Goal: Information Seeking & Learning: Learn about a topic

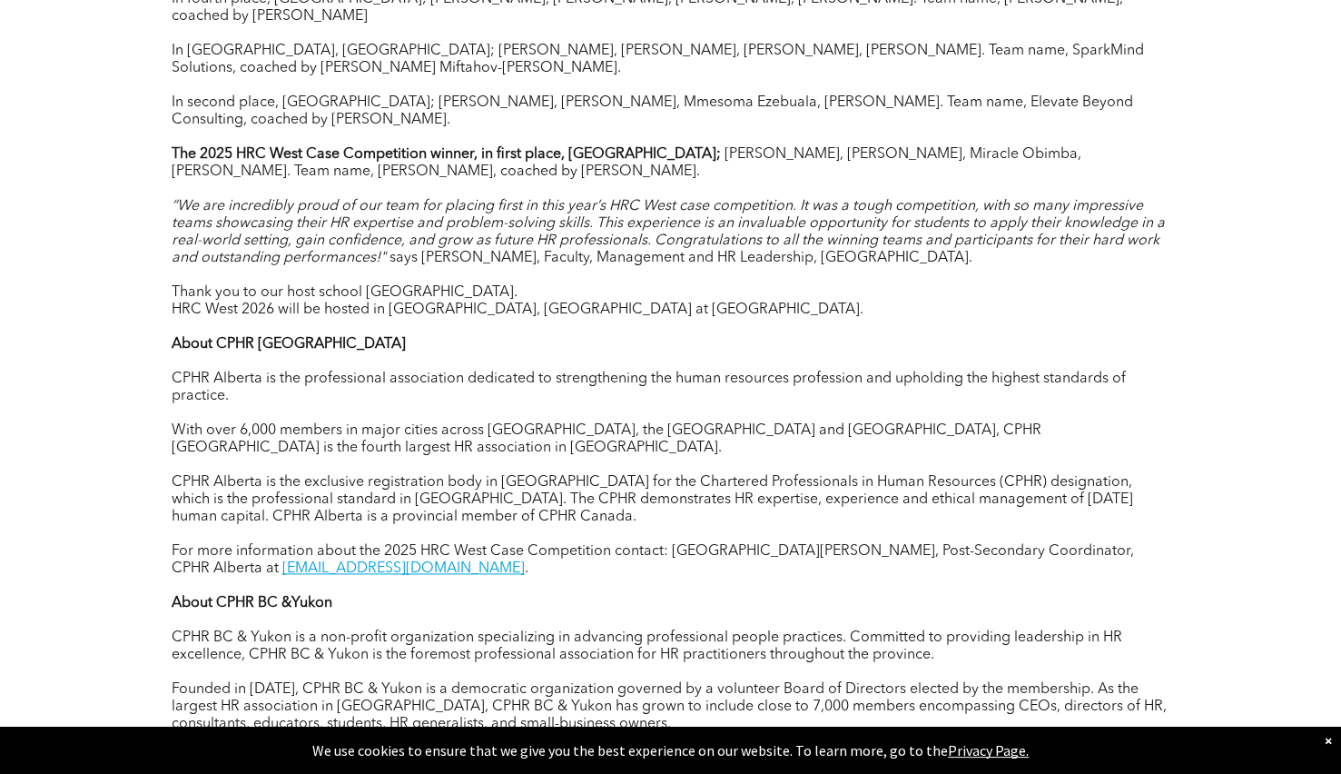
scroll to position [2002, 0]
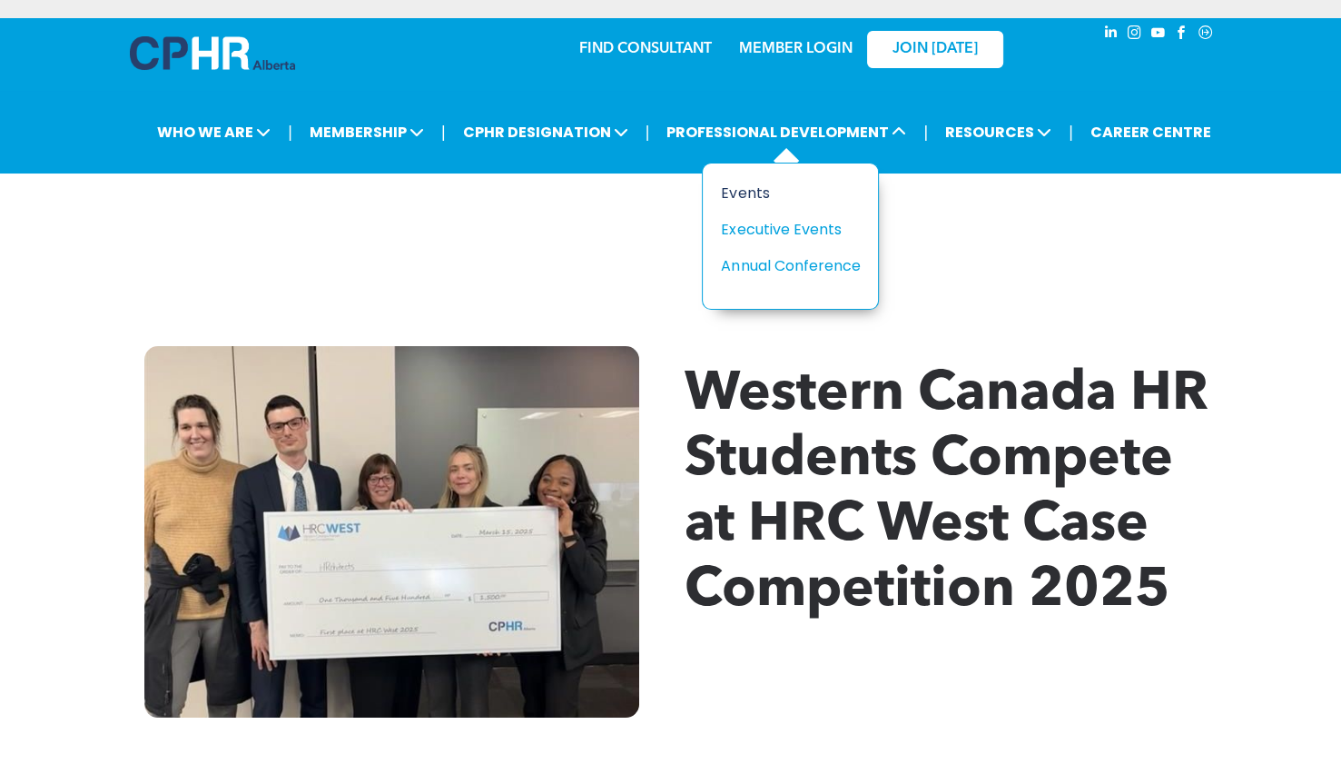
click at [751, 190] on div "Events" at bounding box center [783, 193] width 125 height 23
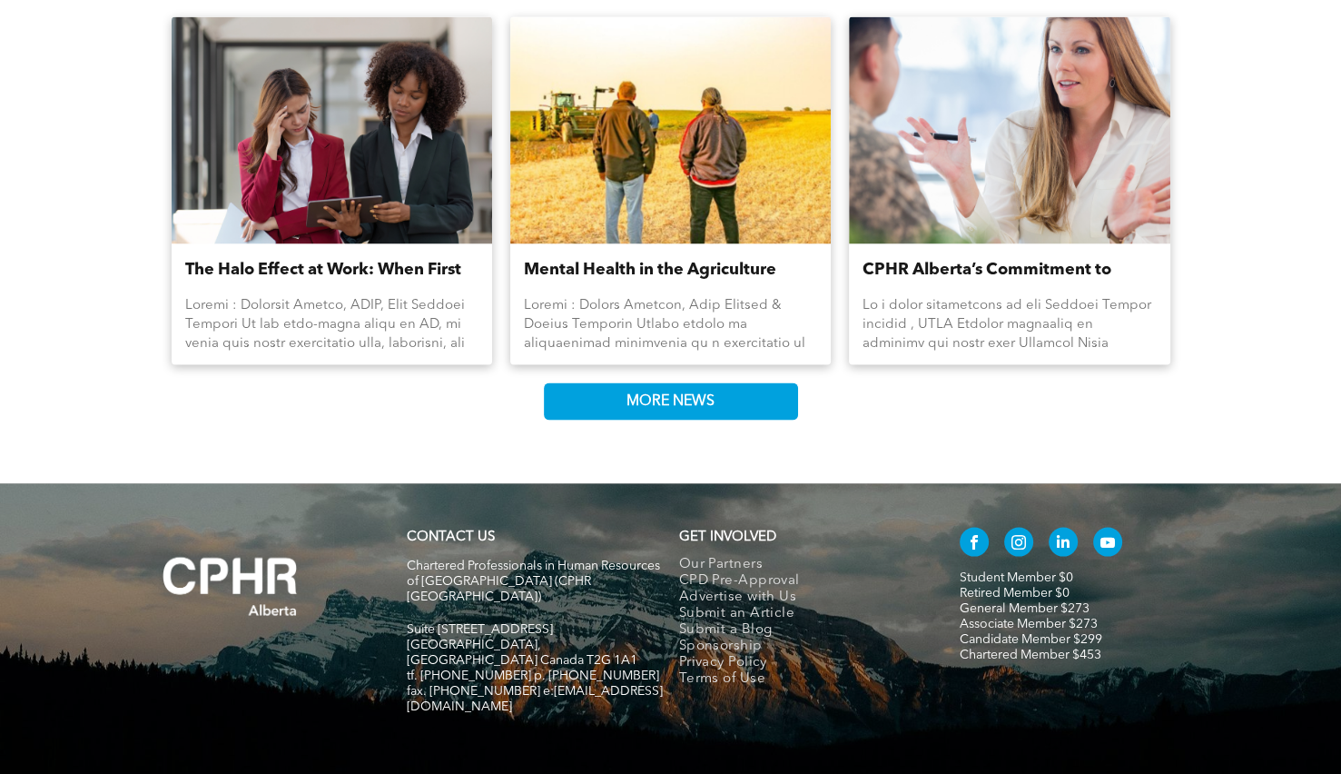
scroll to position [3320, 0]
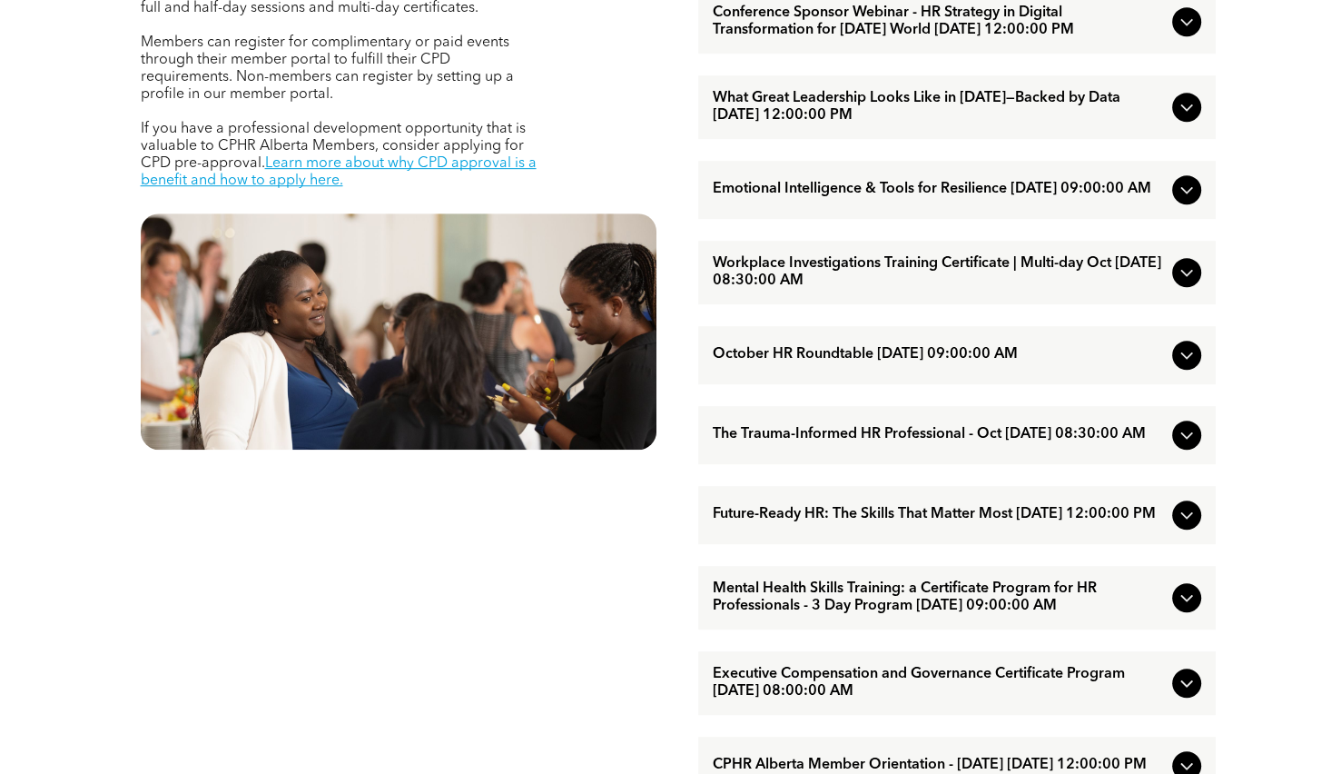
scroll to position [803, 0]
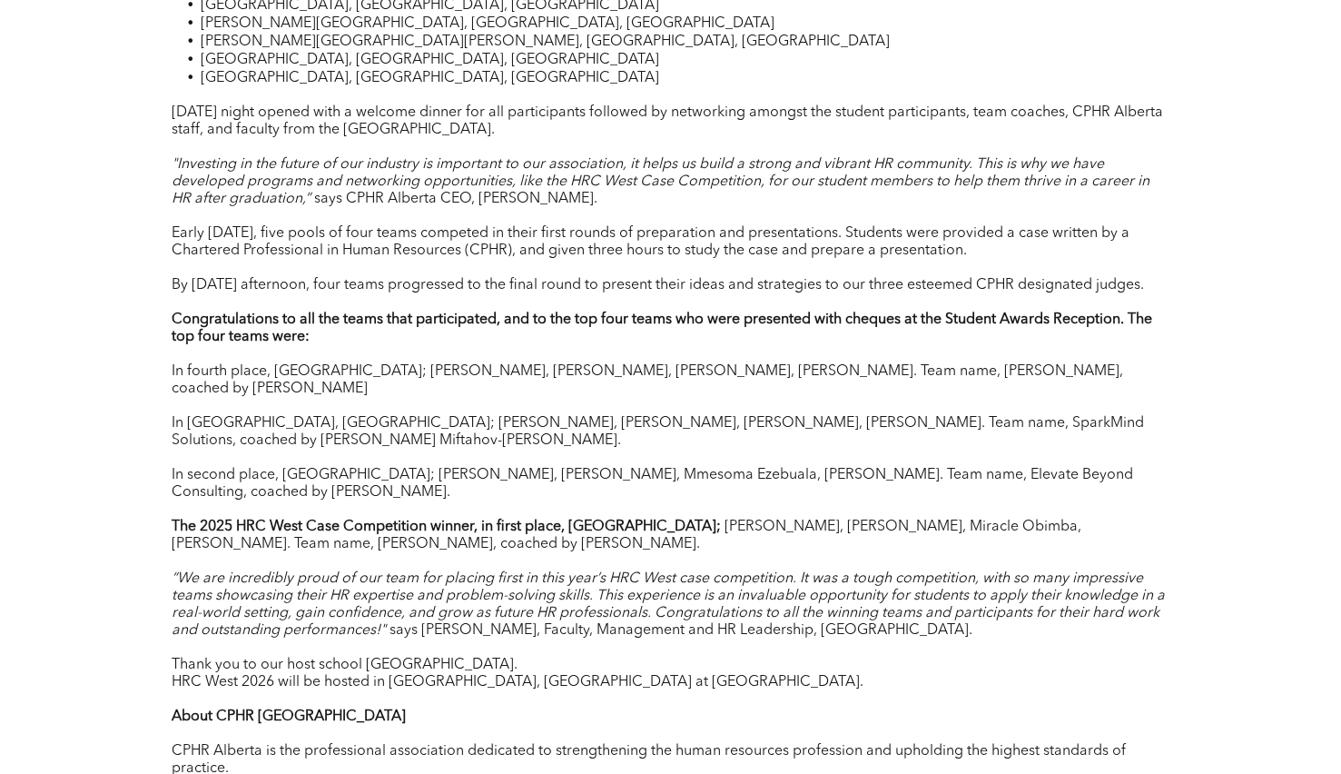
scroll to position [1606, 0]
